Goal: Communication & Community: Answer question/provide support

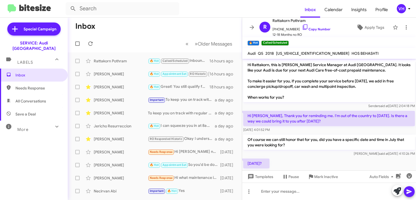
scroll to position [514, 0]
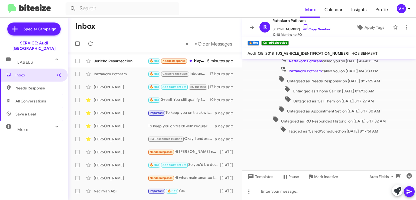
click at [101, 58] on div "Jericho Resurreccion 🔥 Hot Needs Response Hey [PERSON_NAME], I can do 10am [DAT…" at bounding box center [154, 60] width 165 height 11
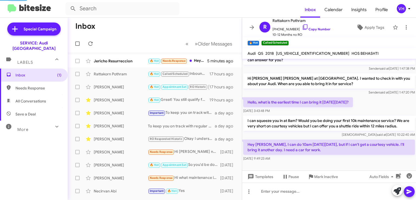
scroll to position [50, 0]
click at [293, 53] on span "[US_VEHICLE_IDENTIFICATION_NUMBER]" at bounding box center [313, 53] width 73 height 5
copy span "[US_VEHICLE_IDENTIFICATION_NUMBER]"
click at [389, 154] on p "Hey [PERSON_NAME], I can do 10am [DATE][DATE], but if I can't get a courtesy ve…" at bounding box center [329, 146] width 172 height 15
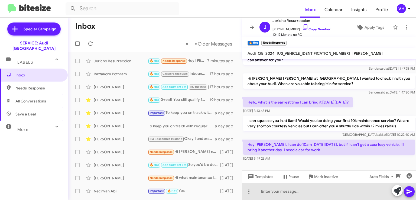
drag, startPoint x: 312, startPoint y: 191, endPoint x: 319, endPoint y: 181, distance: 12.1
click at [317, 184] on div at bounding box center [329, 190] width 174 height 17
click at [274, 190] on div "We can shuttle you within a 12 miles radius." at bounding box center [329, 190] width 174 height 17
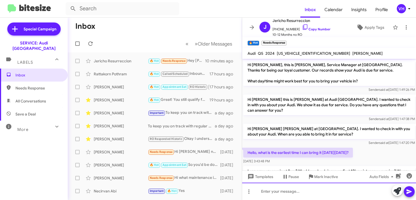
scroll to position [81, 0]
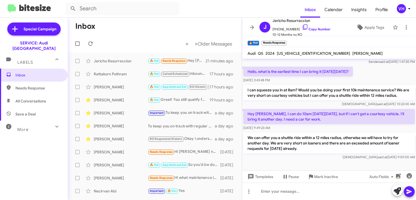
click at [369, 90] on p "I can squeeze you in at 8am? Would you be doing your first 10k maintenance serv…" at bounding box center [329, 92] width 172 height 15
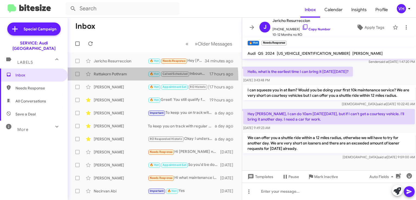
click at [98, 79] on span "Rattakorn [PERSON_NAME] 🔥 Hot Called/Scheduled Inbound Call 17 hours ago" at bounding box center [155, 73] width 174 height 13
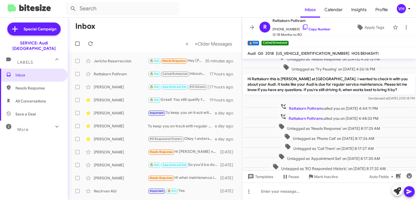
scroll to position [524, 0]
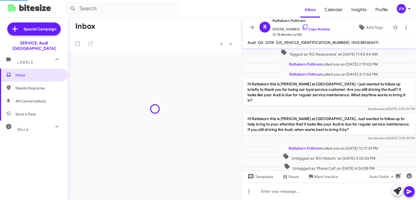
scroll to position [165, 0]
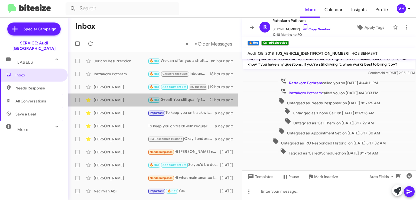
click at [114, 99] on div "[PERSON_NAME]" at bounding box center [121, 99] width 54 height 5
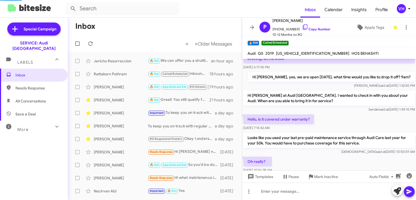
scroll to position [270, 0]
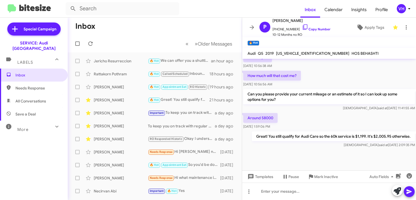
click at [124, 83] on div "Monica Poindexter 🔥 Hot Appointment Set RO Historic RO Responded Historic Of co…" at bounding box center [154, 86] width 165 height 11
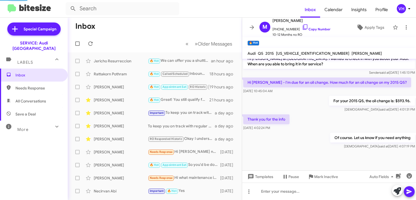
scroll to position [220, 0]
click at [126, 80] on span "Rattakorn Pothram 🔥 Hot Called/Scheduled Inbound Call 18 hours ago" at bounding box center [155, 73] width 174 height 13
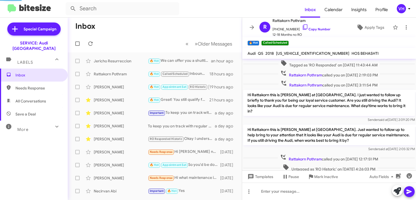
scroll to position [27, 0]
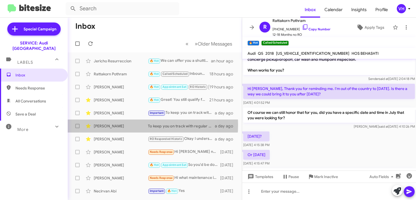
click at [124, 125] on div "[PERSON_NAME]" at bounding box center [121, 125] width 54 height 5
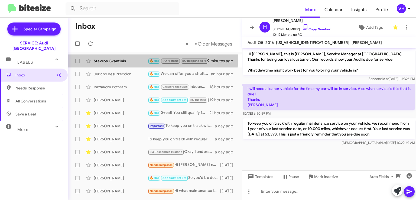
click at [124, 58] on div "Stavros Gkantinis 🔥 Hot RO Historic RO Responded Historic Call Them Needs Respo…" at bounding box center [154, 60] width 165 height 11
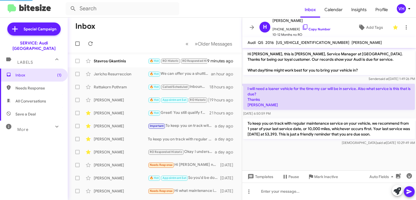
scroll to position [136, 0]
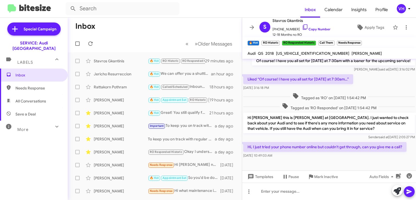
drag, startPoint x: 235, startPoint y: 52, endPoint x: 235, endPoint y: 58, distance: 6.5
click at [235, 58] on div "Inbox « Previous » Next Older Messages Stavros Gkantinis 🔥 Hot RO Historic RO R…" at bounding box center [155, 109] width 174 height 182
click at [140, 48] on mat-toolbar-row "« Previous » Next Older Messages" at bounding box center [155, 43] width 174 height 17
click at [303, 152] on p "Hi, I just tried your phone number online but couldn't get through, can you giv…" at bounding box center [324, 147] width 163 height 10
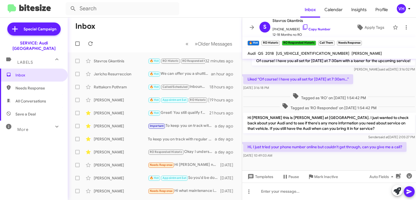
click at [295, 53] on span "WA1BNAFY7J2240157" at bounding box center [312, 53] width 73 height 5
copy span "WA1BNAFY7J2240157"
click at [403, 27] on icon at bounding box center [406, 27] width 6 height 6
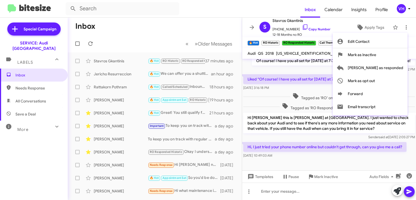
click at [342, 108] on div at bounding box center [208, 100] width 416 height 200
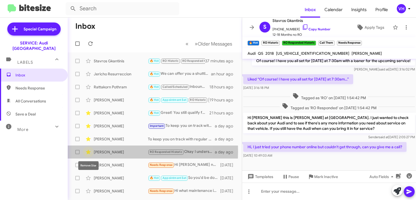
click at [88, 151] on icon at bounding box center [88, 152] width 5 height 4
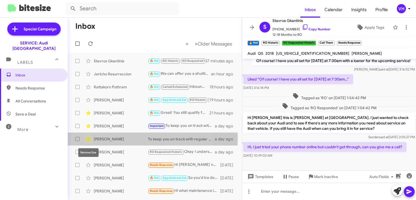
click at [87, 138] on icon at bounding box center [88, 139] width 5 height 4
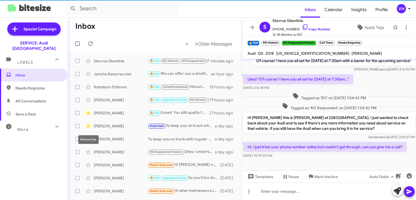
click at [89, 125] on icon at bounding box center [88, 126] width 5 height 4
click at [88, 112] on icon at bounding box center [88, 113] width 5 height 4
